Goal: Task Accomplishment & Management: Manage account settings

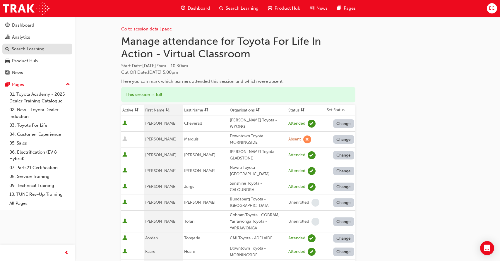
click at [43, 47] on div "Search Learning" at bounding box center [28, 49] width 33 height 7
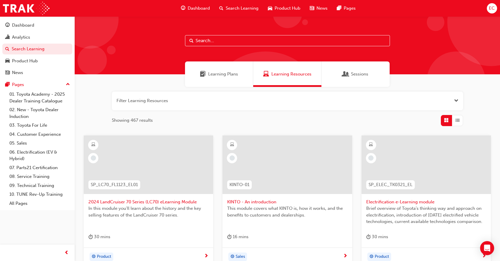
click at [217, 42] on input "text" at bounding box center [287, 40] width 205 height 11
type input "tfl"
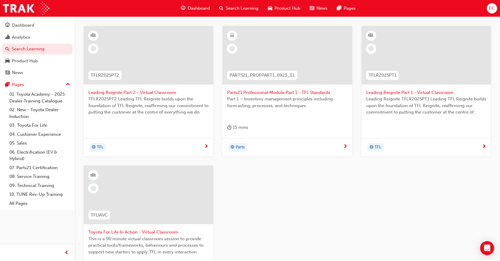
scroll to position [112, 0]
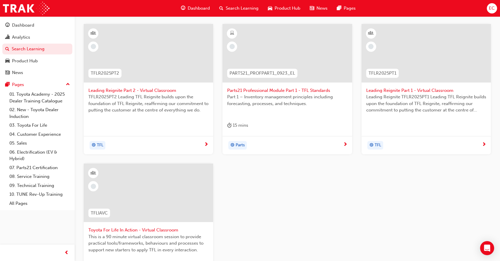
click at [158, 227] on span "Toyota For Life In Action - Virtual Classroom" at bounding box center [148, 230] width 120 height 7
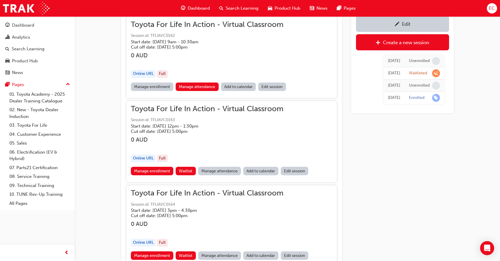
scroll to position [464, 0]
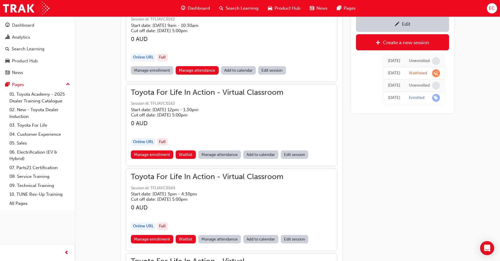
click at [219, 155] on link "Manage attendance" at bounding box center [219, 155] width 43 height 8
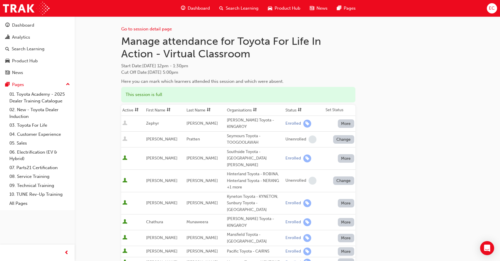
click at [163, 110] on th "First Name" at bounding box center [165, 110] width 40 height 11
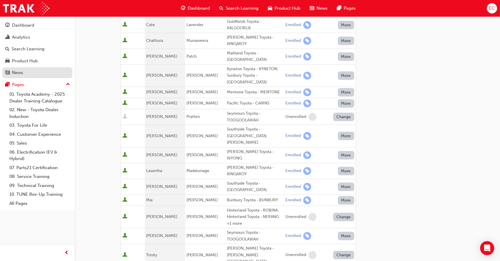
scroll to position [163, 0]
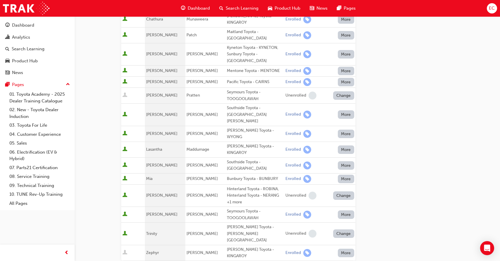
click at [251, 208] on div "Seymours Toyota - TOOGOOLAWAH" at bounding box center [255, 214] width 56 height 13
drag, startPoint x: 255, startPoint y: 189, endPoint x: 221, endPoint y: 182, distance: 34.5
click at [227, 208] on div "Seymours Toyota - TOOGOOLAWAH" at bounding box center [255, 214] width 56 height 13
copy div "Seymours Toyota - TOOGOOLAWAH"
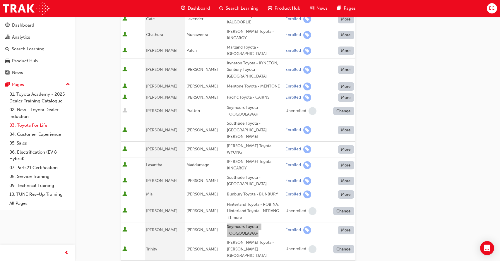
scroll to position [146, 0]
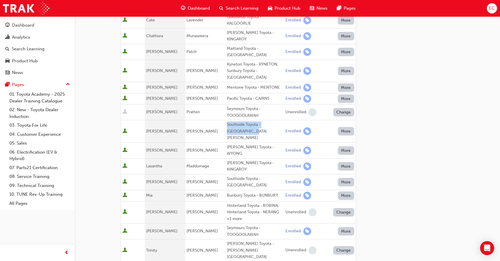
drag, startPoint x: 240, startPoint y: 119, endPoint x: 221, endPoint y: 114, distance: 19.4
click at [227, 122] on div "Southside Toyota - [GEOGRAPHIC_DATA][PERSON_NAME]" at bounding box center [255, 132] width 56 height 20
copy div "Southside Toyota - [GEOGRAPHIC_DATA][PERSON_NAME]"
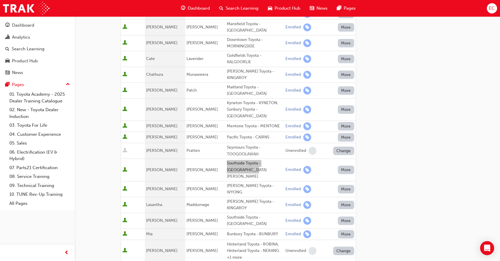
scroll to position [108, 0]
click at [196, 202] on span "Maddumage" at bounding box center [198, 204] width 23 height 5
copy span "Maddumage"
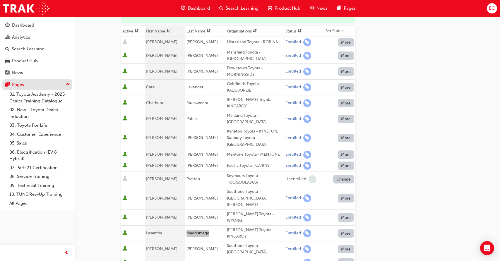
scroll to position [52, 0]
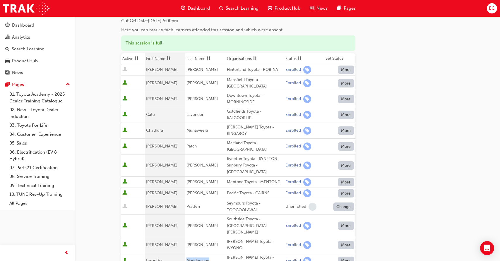
click at [197, 130] on span "Munaweera" at bounding box center [198, 130] width 22 height 5
copy span "Munaweera"
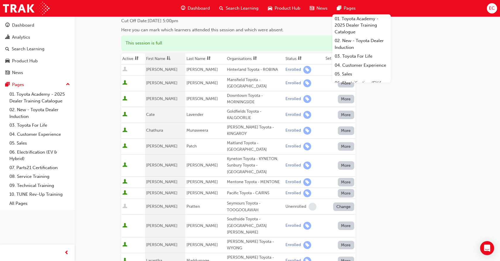
click at [237, 98] on div "Downtown Toyota - MORNINGSIDE" at bounding box center [255, 99] width 56 height 13
click at [166, 57] on th "First Name" at bounding box center [165, 58] width 40 height 11
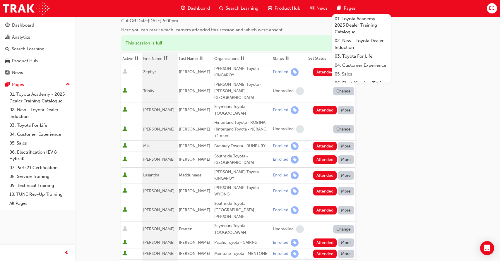
click at [166, 57] on span "dsc-icon" at bounding box center [166, 58] width 4 height 5
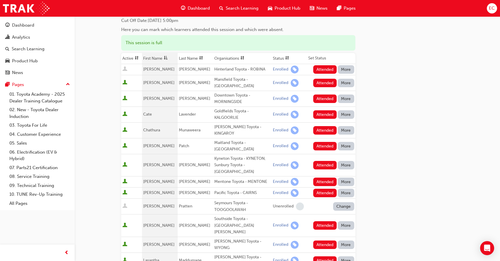
scroll to position [54, 0]
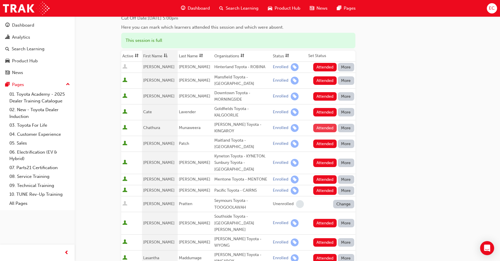
click at [322, 128] on button "Attended" at bounding box center [325, 128] width 24 height 8
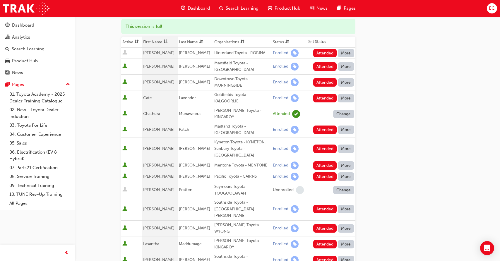
scroll to position [72, 0]
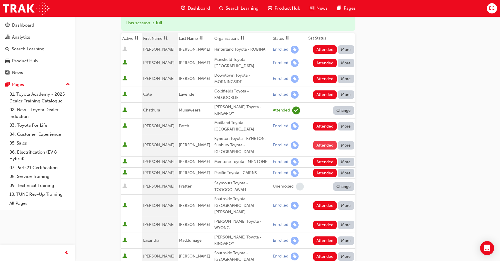
click at [321, 141] on button "Attended" at bounding box center [325, 145] width 24 height 8
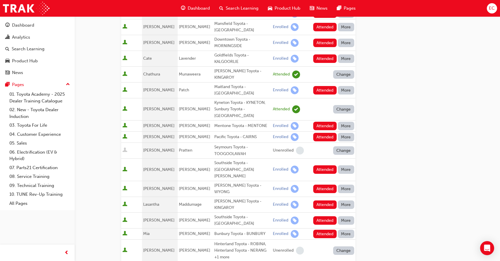
scroll to position [107, 0]
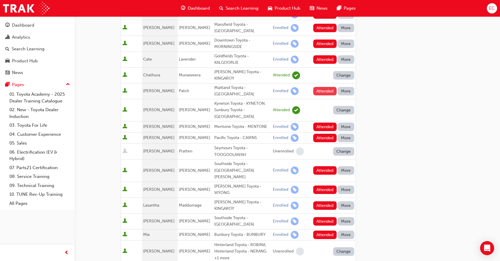
click at [322, 88] on button "Attended" at bounding box center [325, 91] width 24 height 8
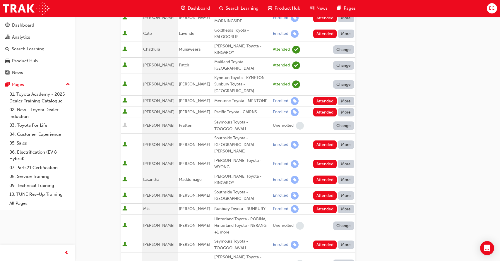
scroll to position [135, 0]
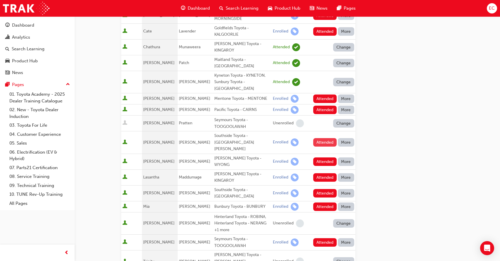
click at [319, 138] on button "Attended" at bounding box center [325, 142] width 24 height 8
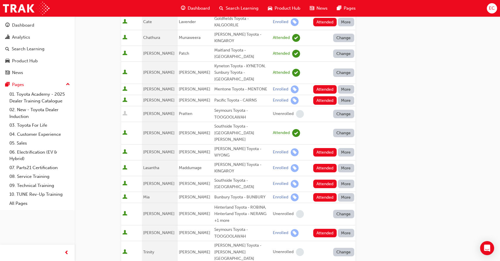
scroll to position [146, 0]
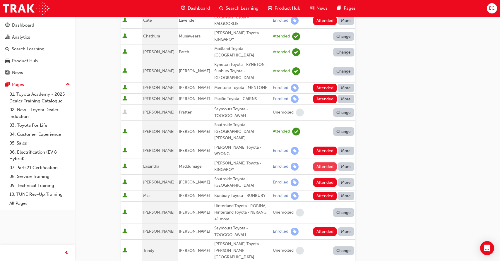
click at [317, 163] on button "Attended" at bounding box center [325, 167] width 24 height 8
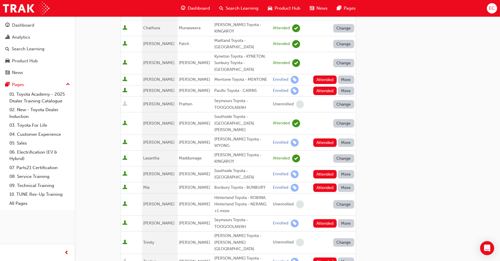
scroll to position [153, 0]
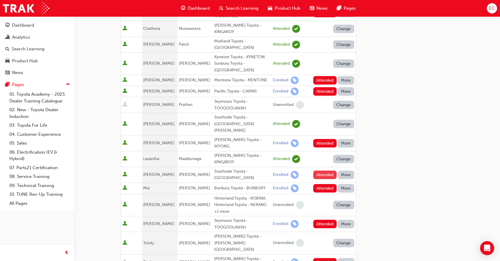
click at [318, 171] on button "Attended" at bounding box center [325, 175] width 24 height 8
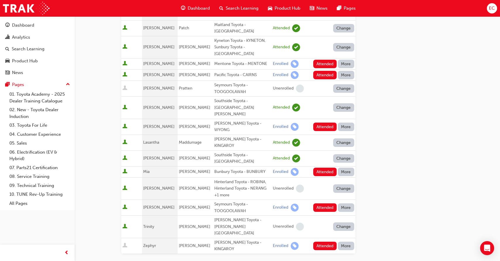
scroll to position [177, 0]
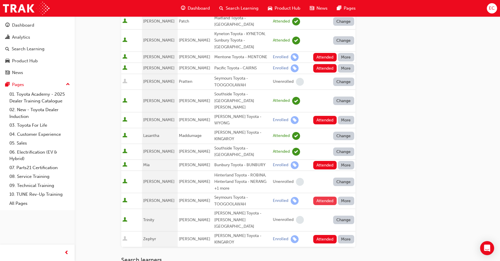
click at [318, 197] on button "Attended" at bounding box center [325, 201] width 24 height 8
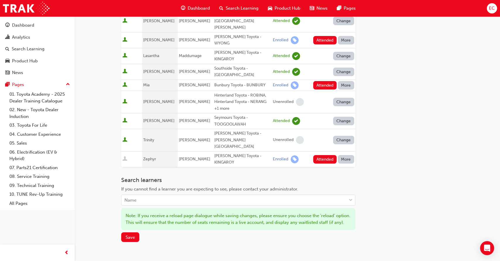
scroll to position [284, 0]
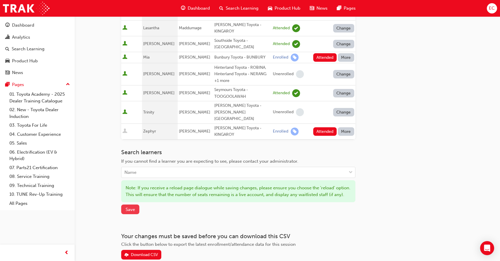
click at [127, 207] on span "Save" at bounding box center [130, 209] width 9 height 5
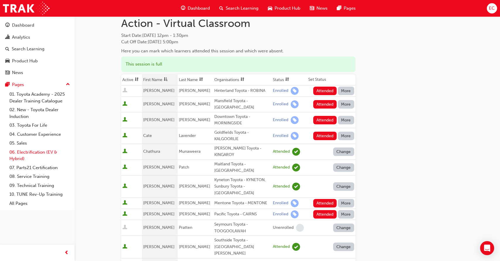
scroll to position [0, 0]
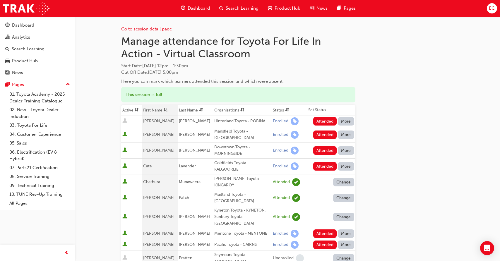
click at [320, 151] on button "Attended" at bounding box center [325, 150] width 24 height 8
click at [320, 151] on div "Change" at bounding box center [333, 150] width 44 height 8
click at [322, 168] on button "Attended" at bounding box center [325, 166] width 24 height 8
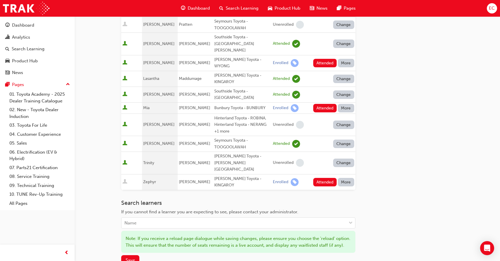
scroll to position [254, 0]
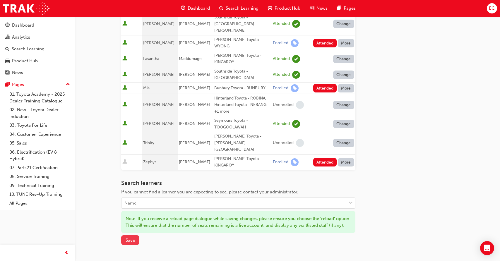
click at [129, 238] on span "Save" at bounding box center [130, 240] width 9 height 5
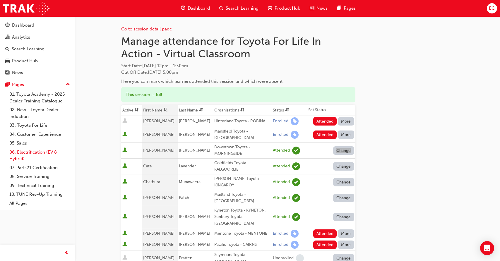
scroll to position [2, 0]
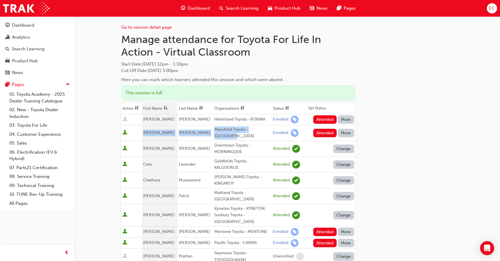
drag, startPoint x: 236, startPoint y: 136, endPoint x: 144, endPoint y: 134, distance: 91.7
click at [144, 134] on tr "[PERSON_NAME] [PERSON_NAME] Toyota - MANSFIELD Enrolled Attended More" at bounding box center [238, 133] width 234 height 16
copy tr "[PERSON_NAME] [PERSON_NAME] Toyota - [GEOGRAPHIC_DATA]"
click at [326, 134] on button "Attended" at bounding box center [325, 133] width 24 height 8
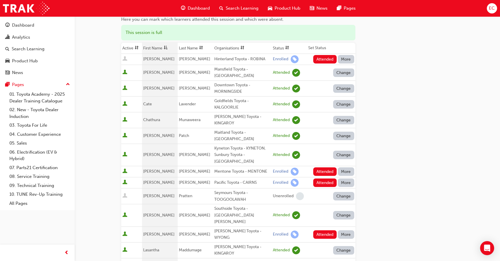
click at [227, 166] on td "Mentone Toyota - MENTONE" at bounding box center [242, 171] width 59 height 11
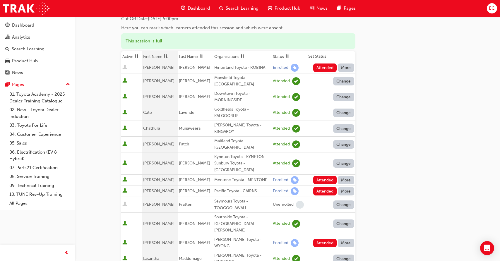
scroll to position [31, 0]
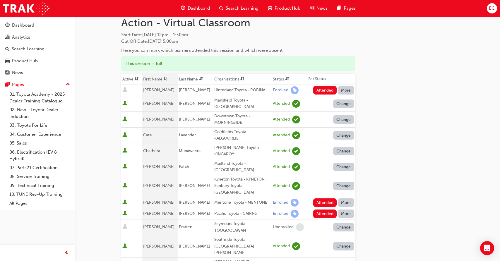
click at [345, 90] on button "More" at bounding box center [346, 90] width 16 height 8
click at [344, 103] on div "Absent" at bounding box center [338, 104] width 14 height 7
click at [344, 199] on button "More" at bounding box center [346, 203] width 16 height 8
click at [344, 202] on div "Absent" at bounding box center [338, 205] width 14 height 7
click at [344, 210] on button "More" at bounding box center [346, 214] width 16 height 8
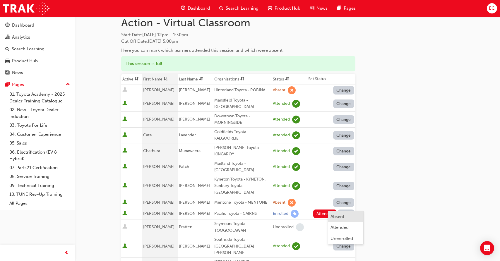
click at [344, 213] on button "Absent" at bounding box center [345, 216] width 35 height 11
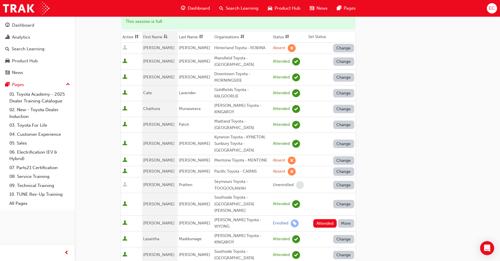
scroll to position [93, 0]
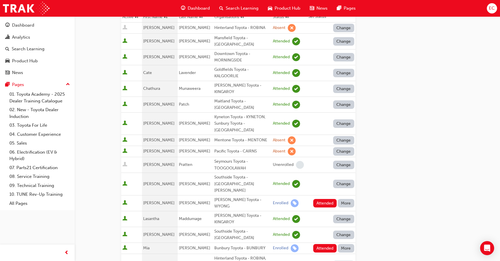
click at [347, 199] on button "More" at bounding box center [346, 203] width 16 height 8
click at [347, 196] on div "Absent" at bounding box center [346, 197] width 31 height 7
click at [346, 244] on button "More" at bounding box center [346, 248] width 16 height 8
click at [349, 185] on div "Absent" at bounding box center [346, 185] width 31 height 7
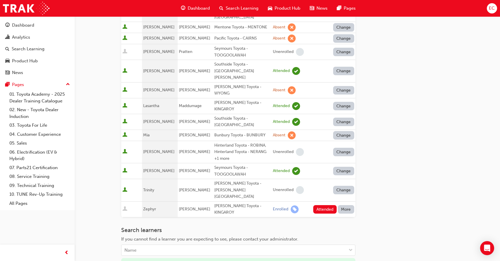
scroll to position [218, 0]
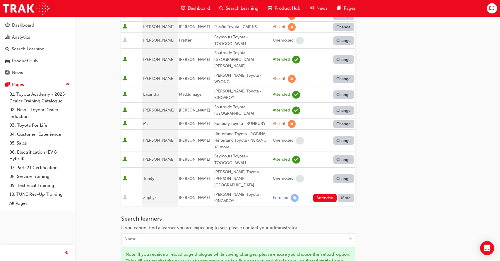
click at [344, 194] on button "More" at bounding box center [346, 198] width 16 height 8
click at [344, 173] on div "Absent" at bounding box center [338, 176] width 14 height 7
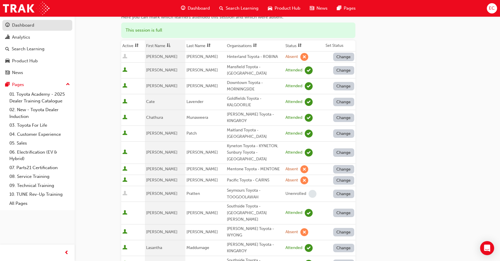
scroll to position [56, 0]
